Goal: Information Seeking & Learning: Learn about a topic

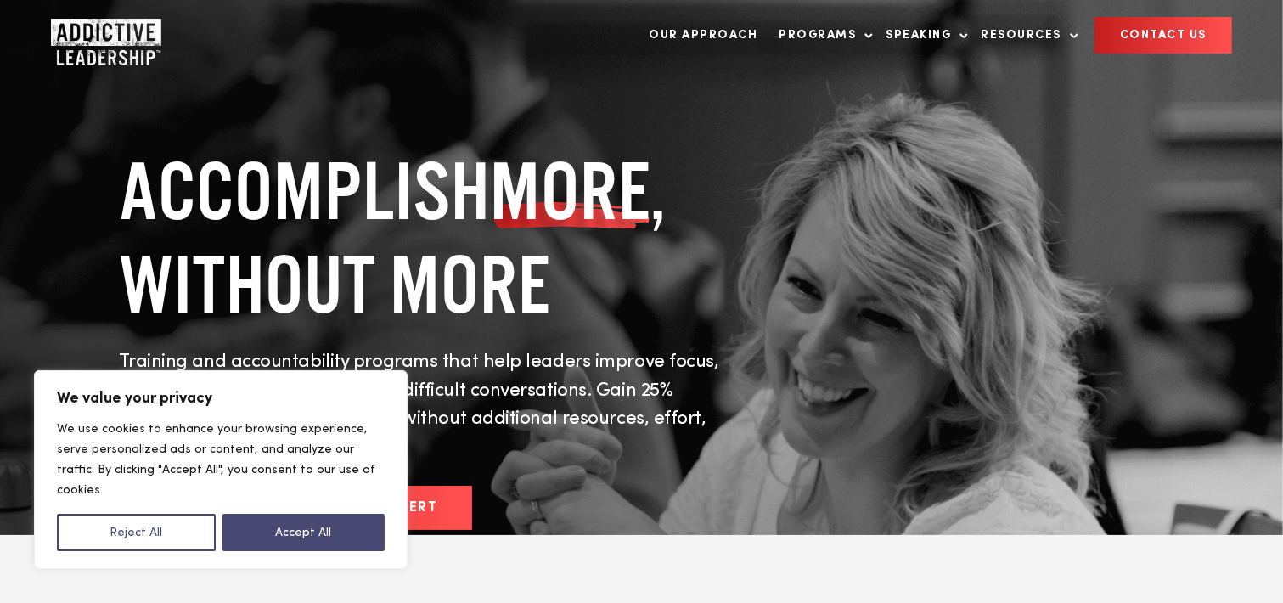
click at [132, 531] on button "Reject All" at bounding box center [136, 532] width 159 height 37
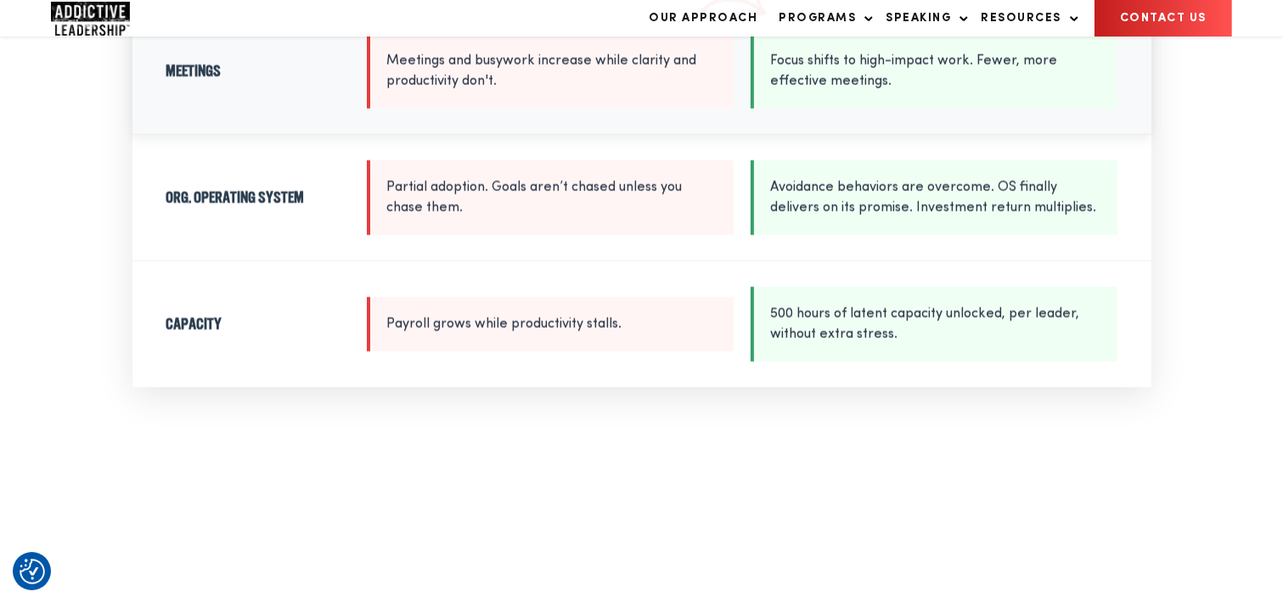
scroll to position [2377, 0]
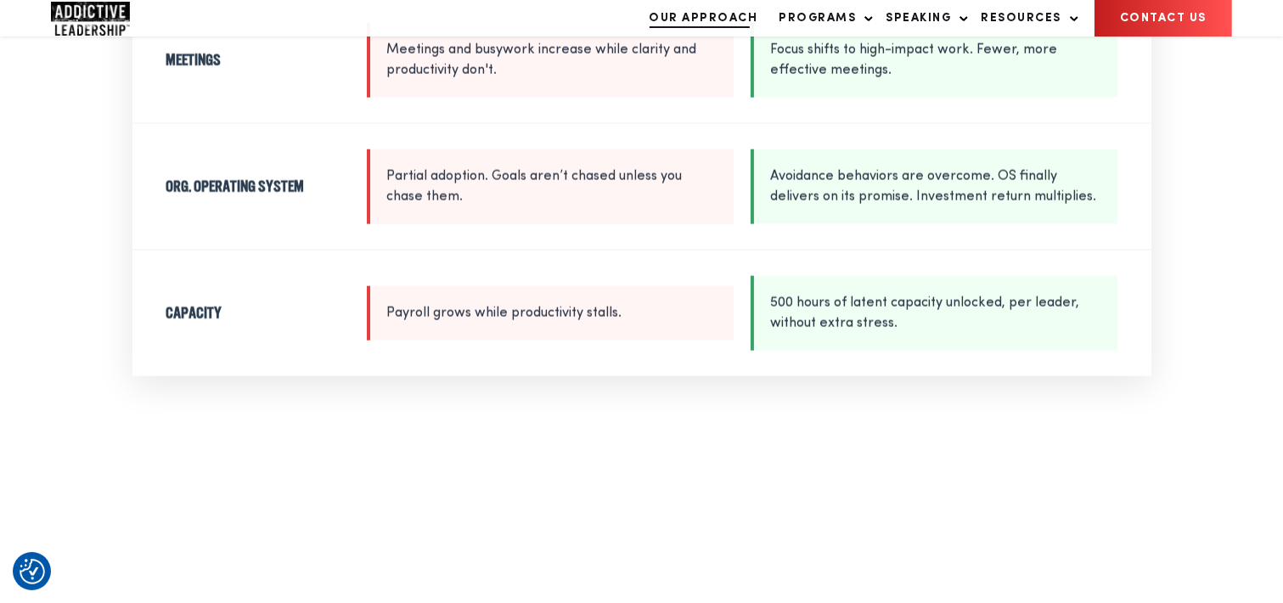
click at [731, 30] on link "Our Approach" at bounding box center [704, 18] width 126 height 35
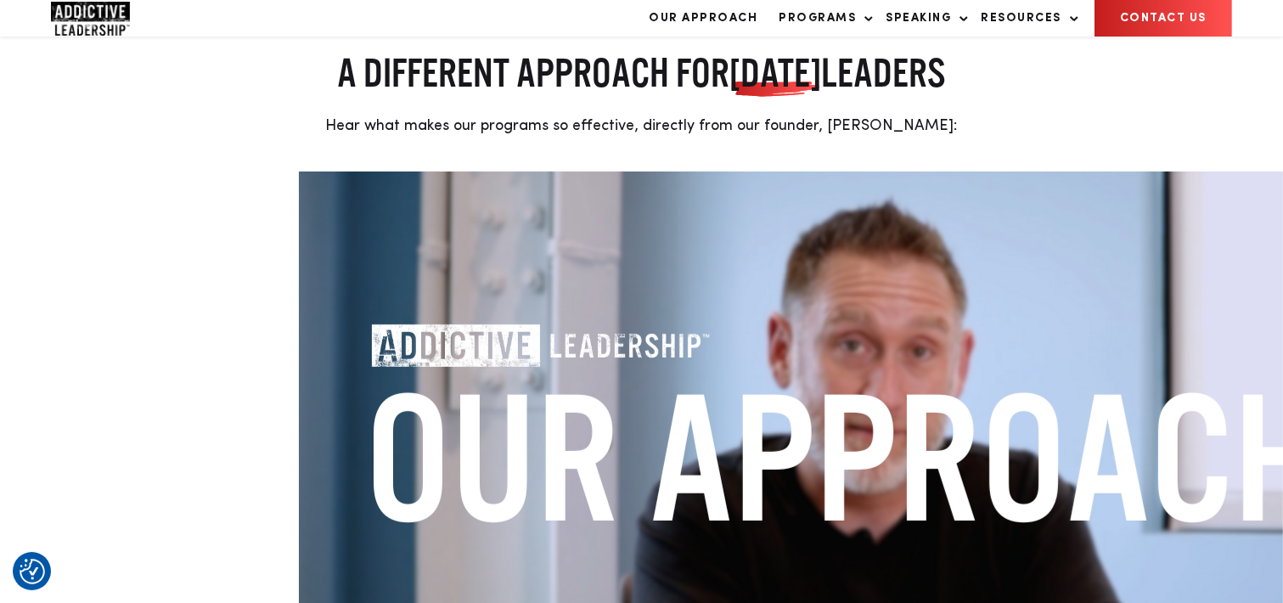
scroll to position [509, 0]
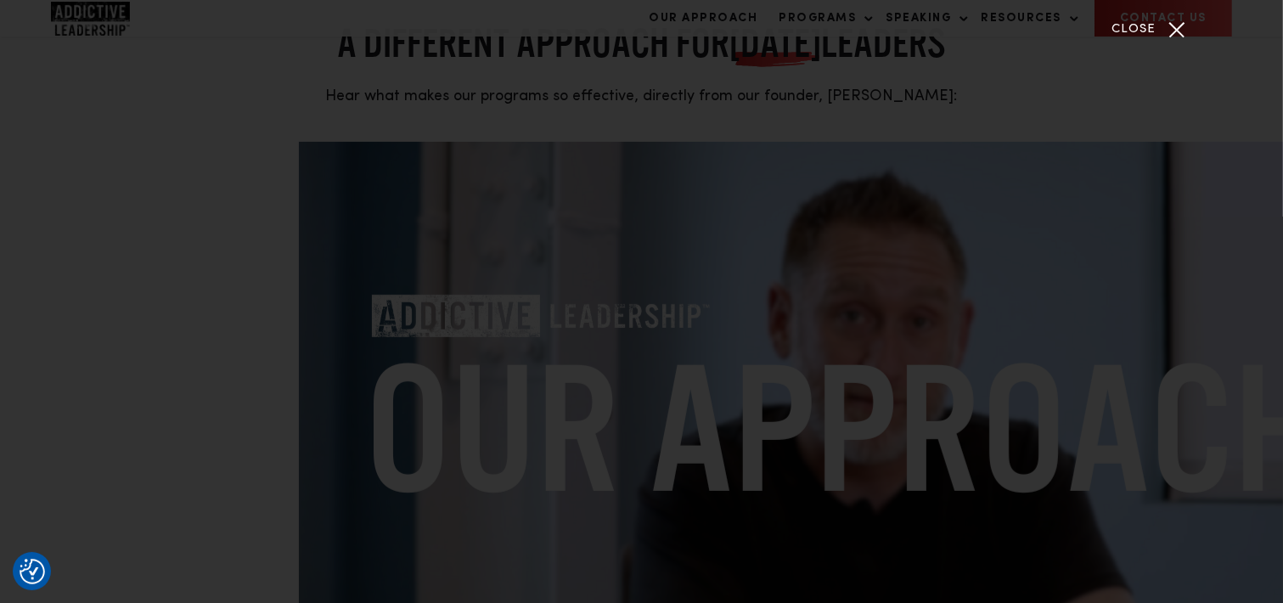
click at [1162, 29] on div "Close" at bounding box center [1177, 29] width 42 height 42
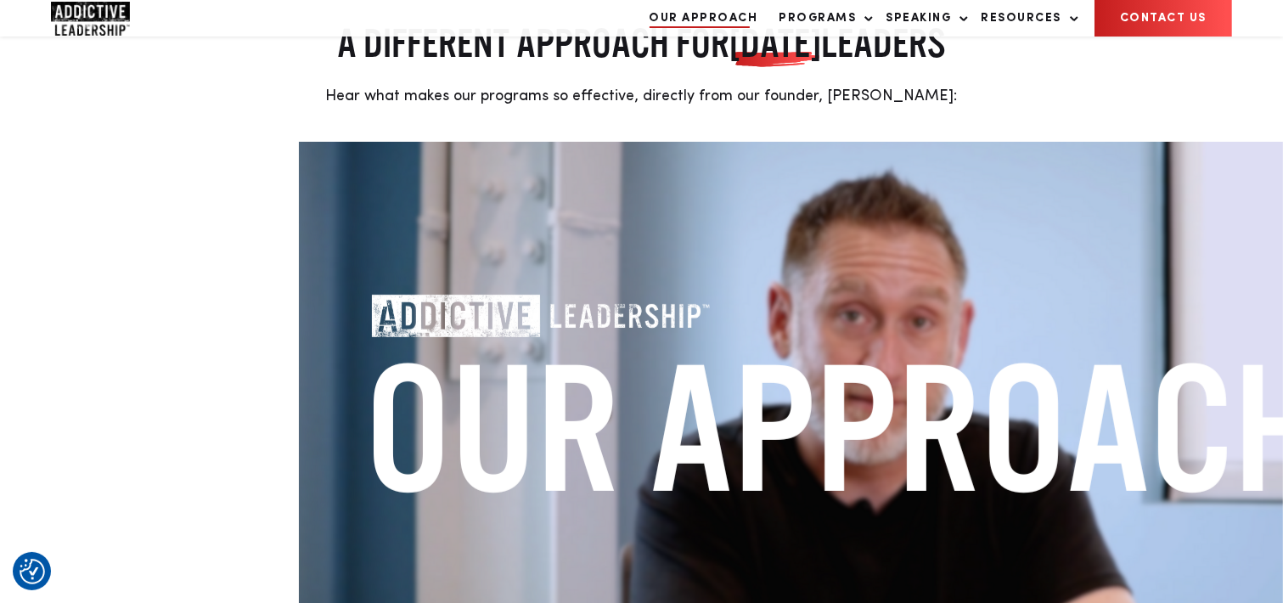
click at [717, 28] on link "Our Approach" at bounding box center [704, 18] width 126 height 35
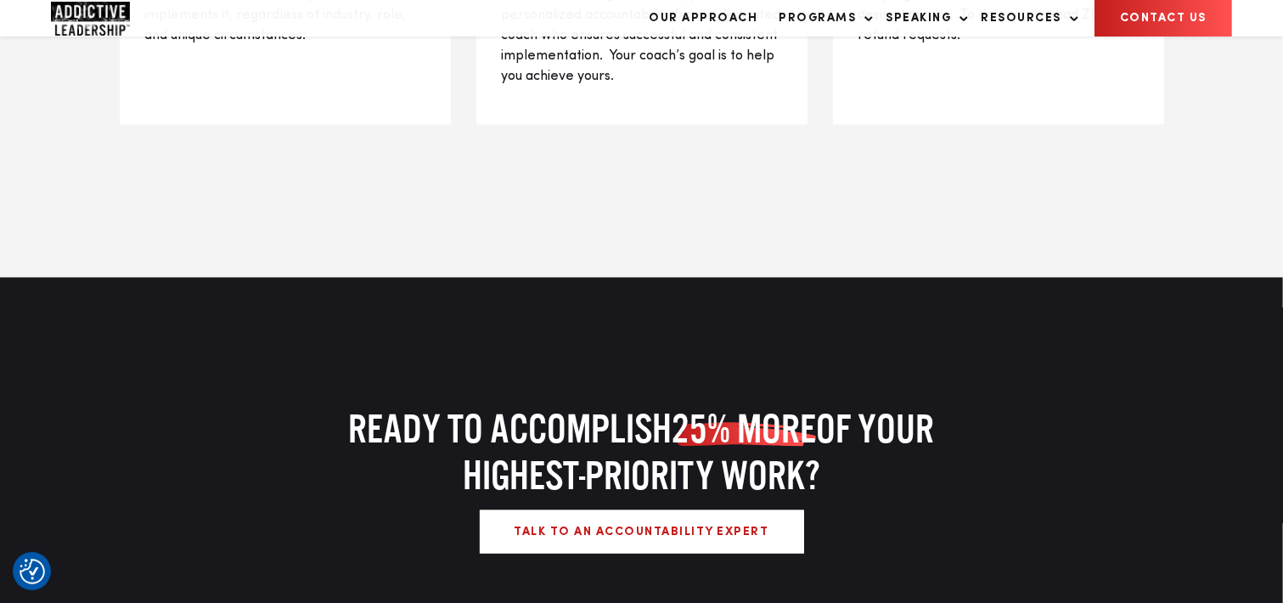
scroll to position [2517, 0]
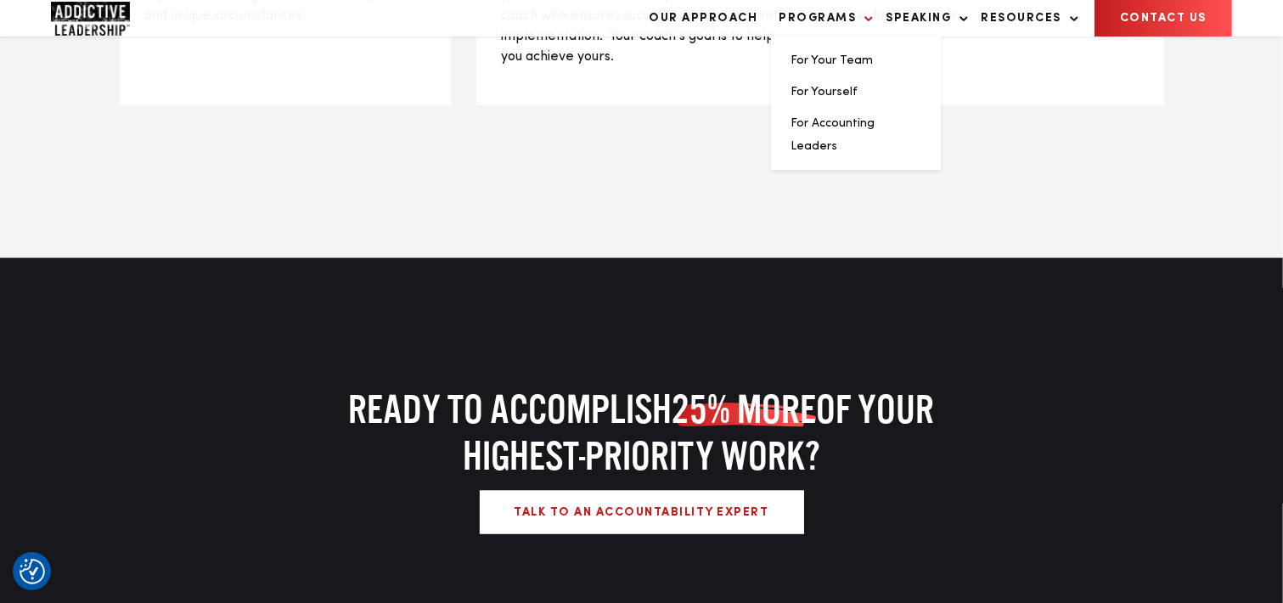
click at [846, 35] on link "Programs" at bounding box center [822, 18] width 103 height 35
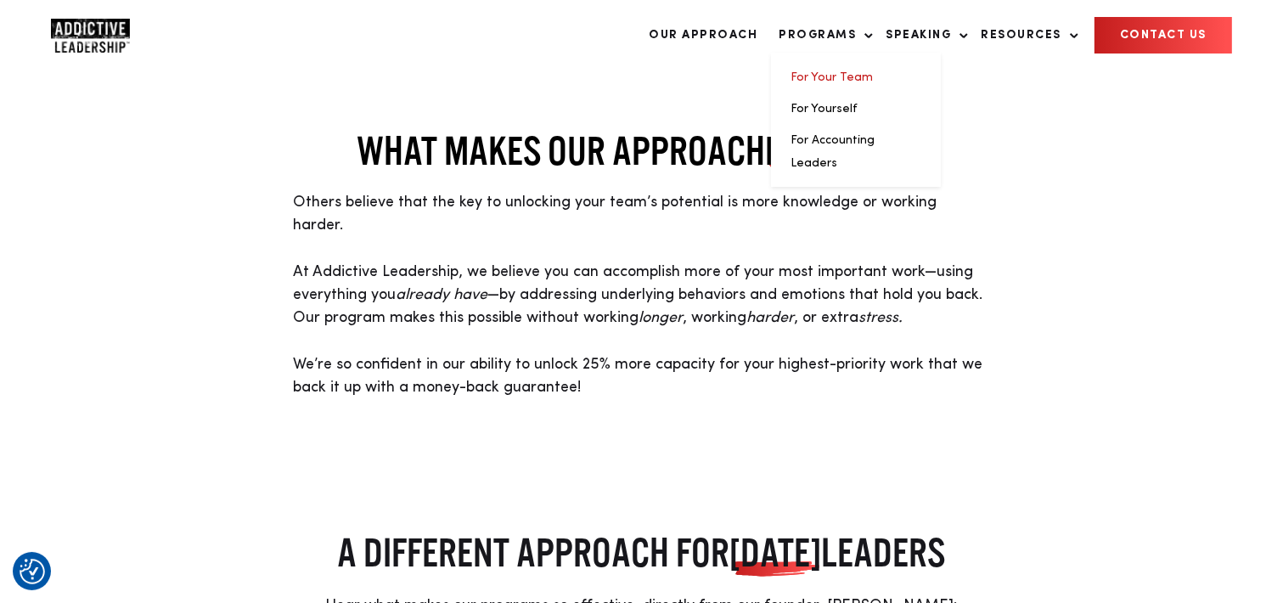
click at [824, 72] on link "For Your Team" at bounding box center [832, 77] width 82 height 12
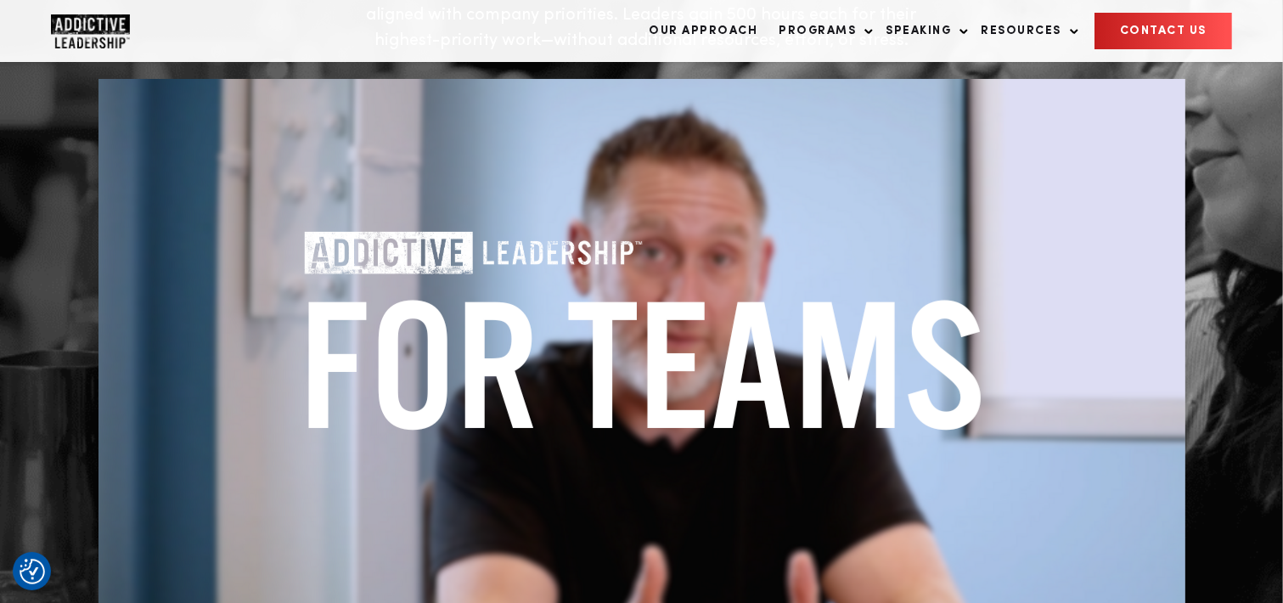
scroll to position [255, 0]
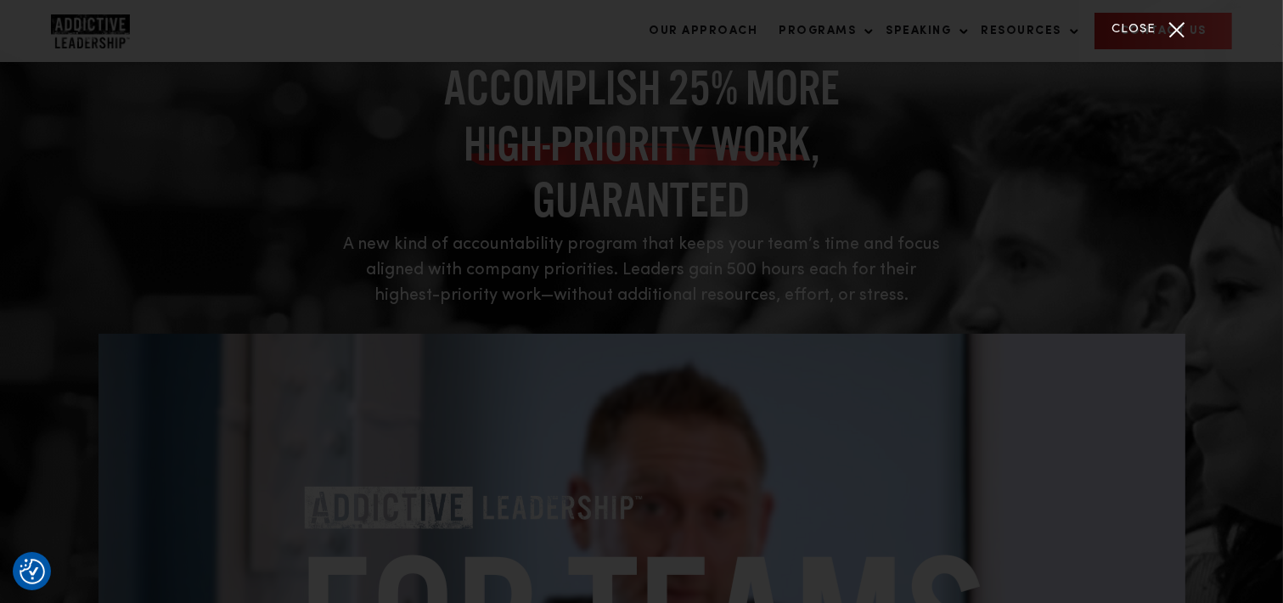
scroll to position [85, 0]
click at [1130, 25] on span "Close" at bounding box center [1133, 30] width 44 height 20
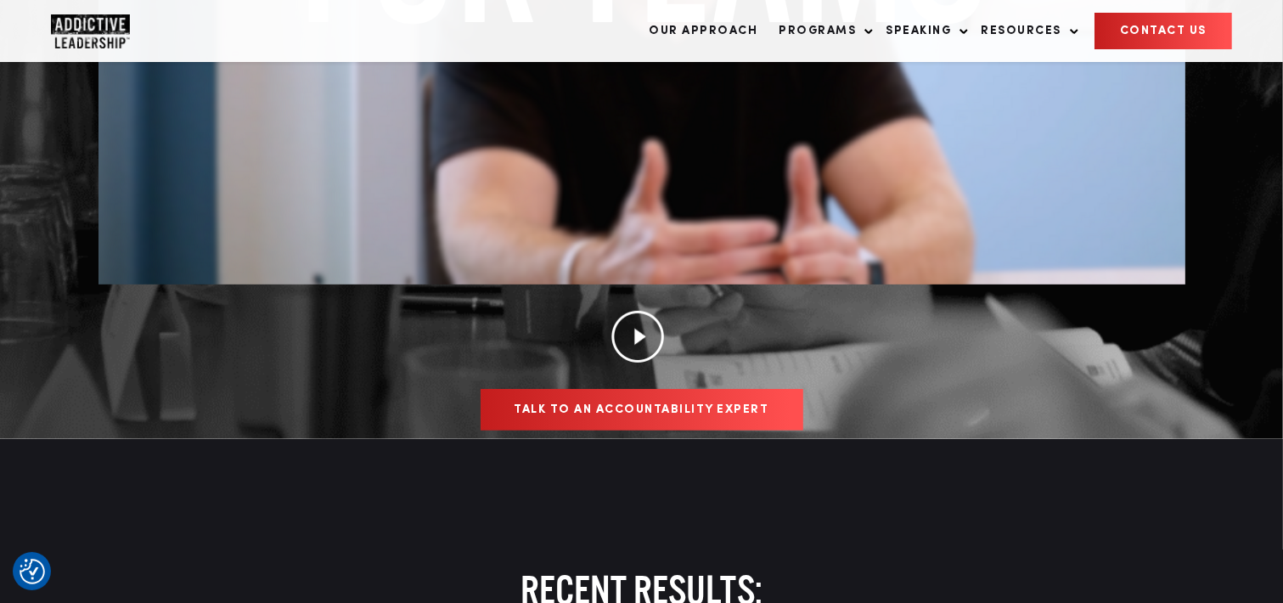
scroll to position [849, 0]
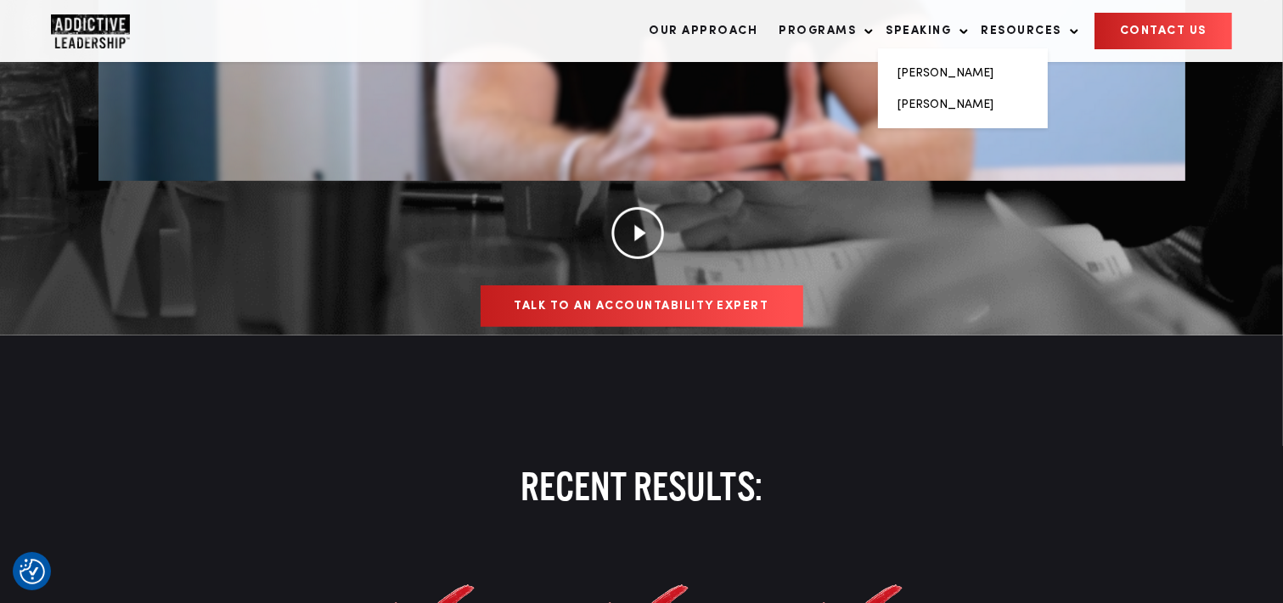
click at [929, 33] on link "Speaking" at bounding box center [923, 31] width 91 height 35
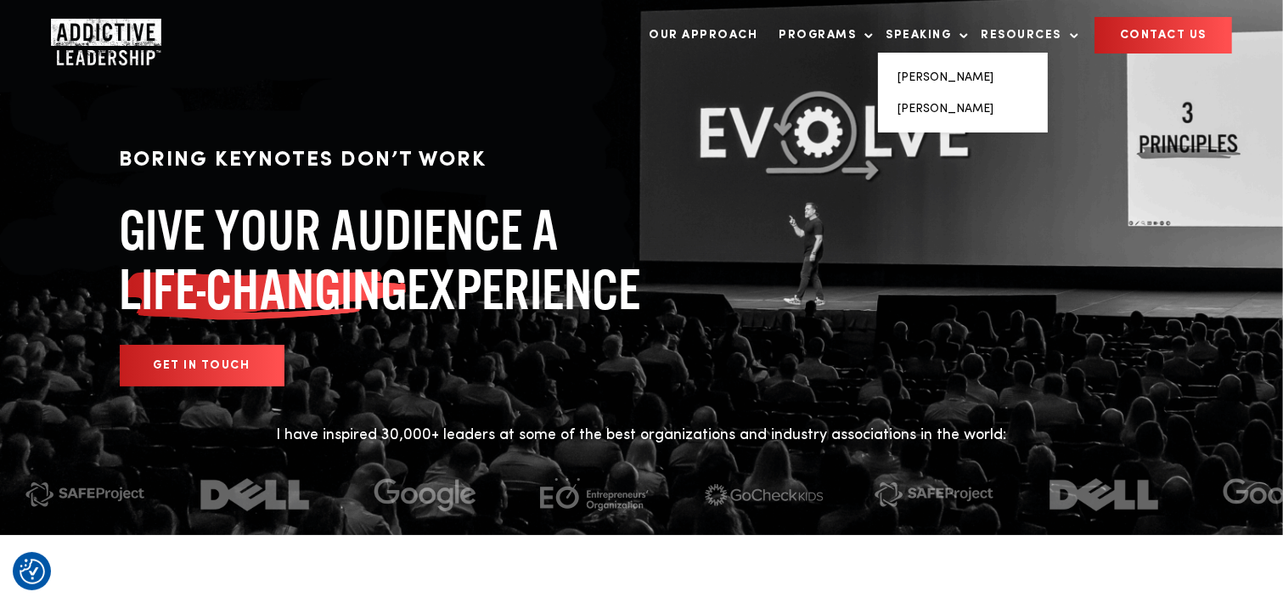
click at [932, 68] on li "[PERSON_NAME]" at bounding box center [962, 76] width 129 height 23
click at [937, 106] on link "[PERSON_NAME]" at bounding box center [946, 109] width 96 height 12
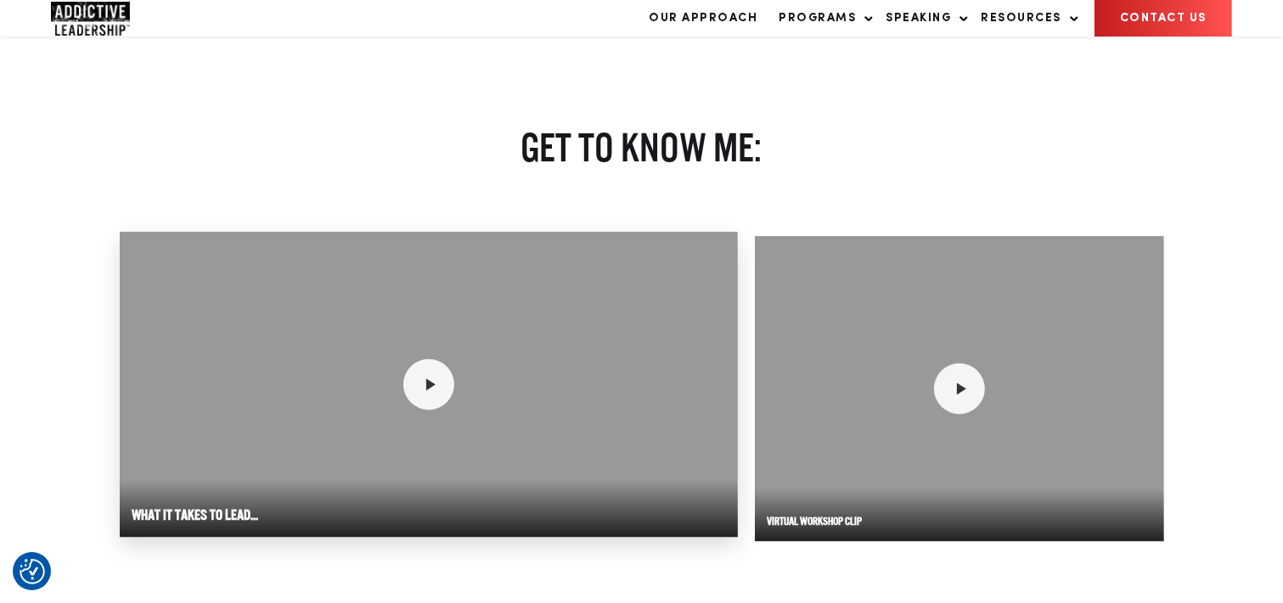
scroll to position [2123, 0]
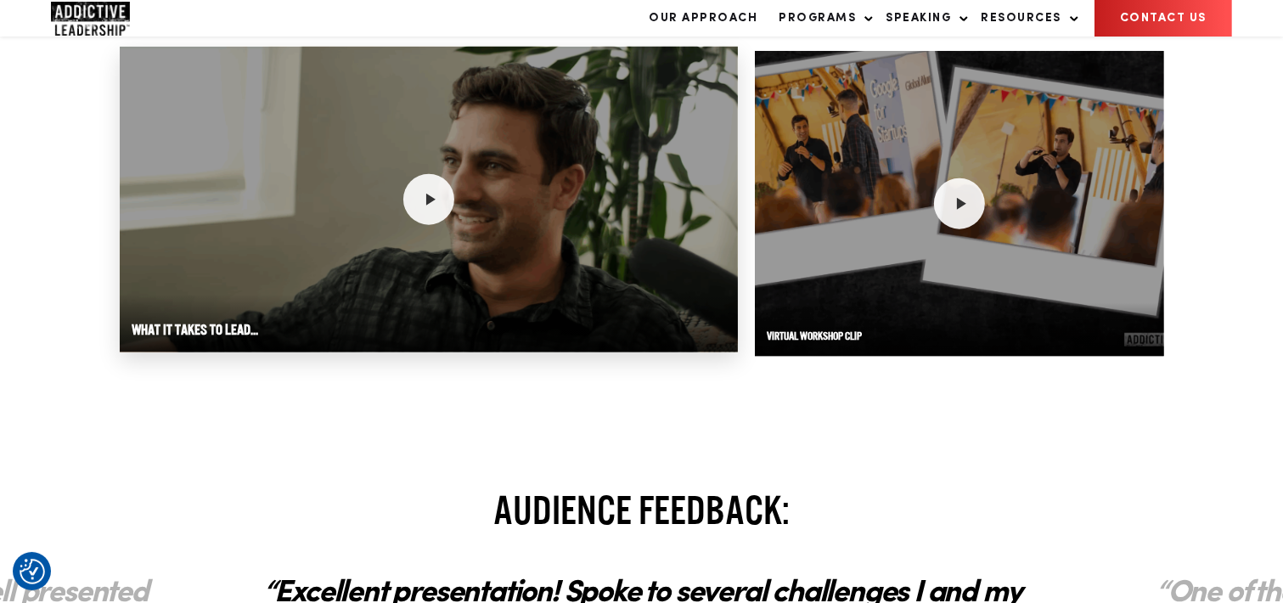
click at [454, 205] on div at bounding box center [429, 200] width 618 height 306
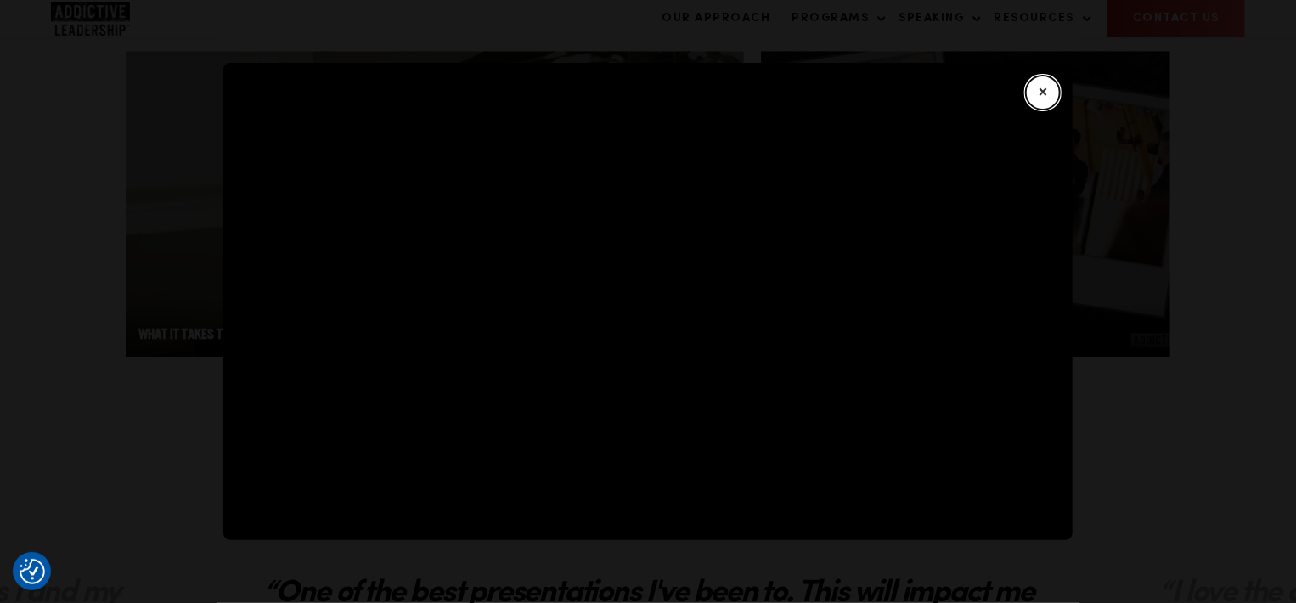
click at [1046, 87] on button "×" at bounding box center [1043, 93] width 34 height 34
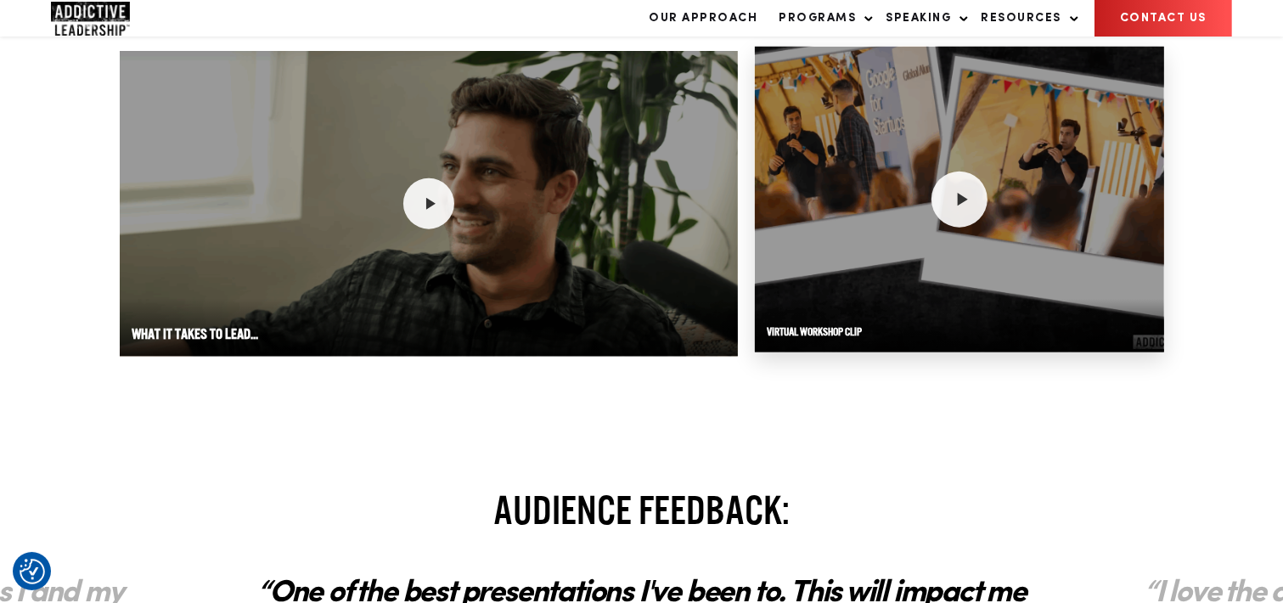
click at [960, 205] on icon at bounding box center [960, 200] width 22 height 22
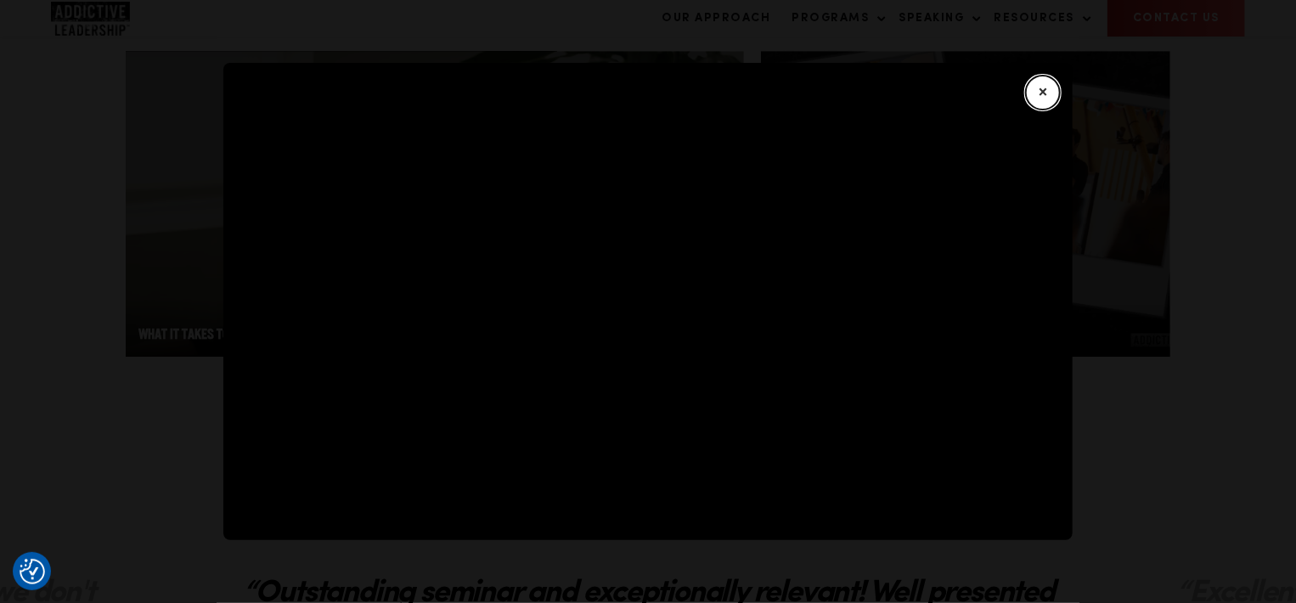
click at [1036, 86] on button "×" at bounding box center [1043, 93] width 34 height 34
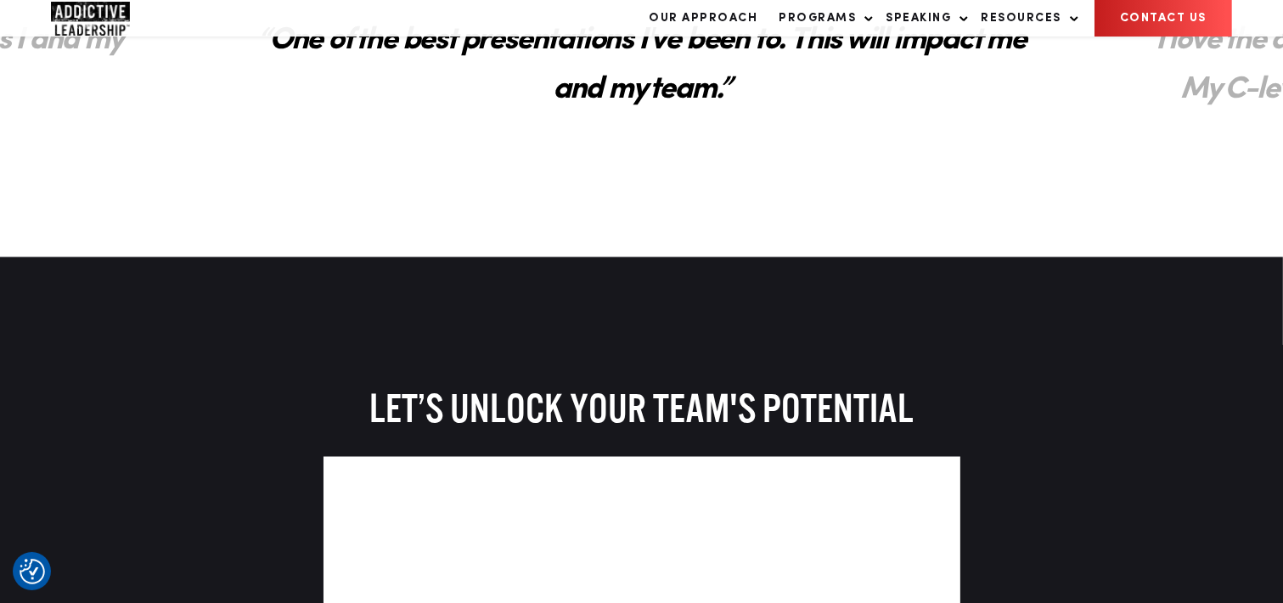
scroll to position [2813, 0]
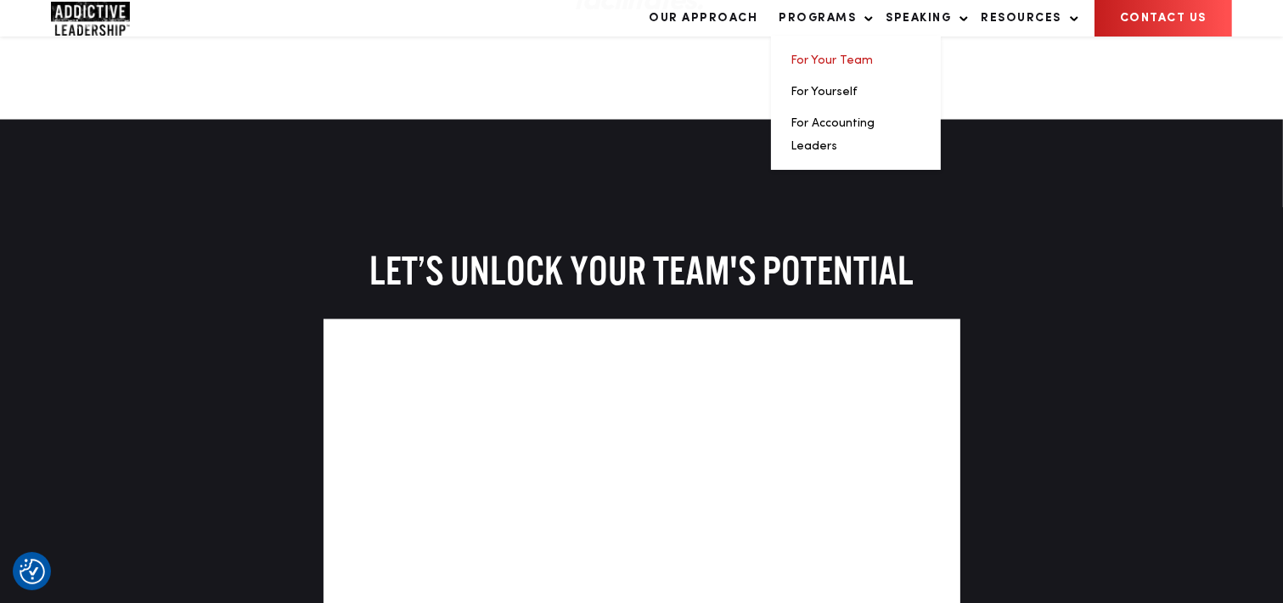
click at [829, 66] on link "For Your Team" at bounding box center [832, 60] width 82 height 12
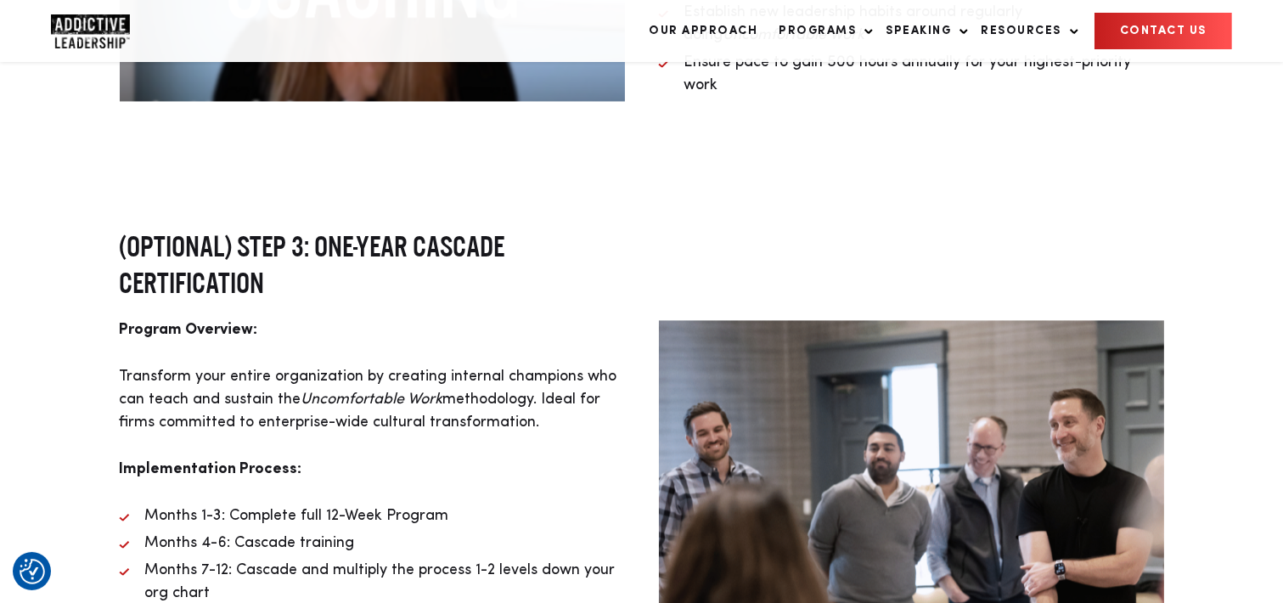
scroll to position [3991, 0]
